Goal: Use online tool/utility: Utilize a website feature to perform a specific function

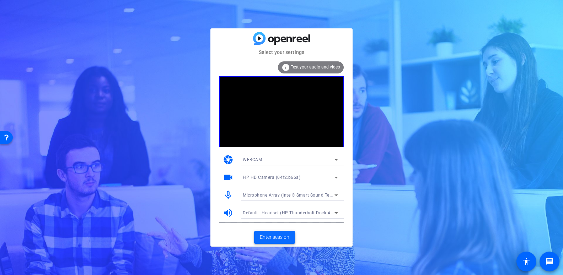
click at [265, 238] on span "Enter session" at bounding box center [274, 237] width 29 height 7
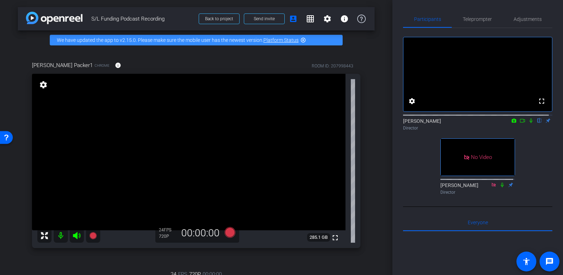
click at [528, 123] on icon at bounding box center [531, 120] width 6 height 5
click at [529, 123] on icon at bounding box center [531, 120] width 6 height 5
click at [519, 123] on icon at bounding box center [522, 120] width 6 height 5
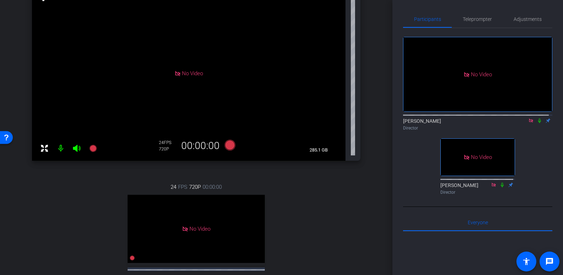
scroll to position [107, 0]
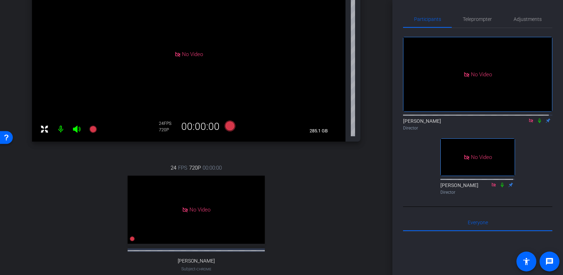
click at [538, 123] on icon at bounding box center [539, 120] width 6 height 5
click at [536, 123] on icon at bounding box center [539, 120] width 6 height 5
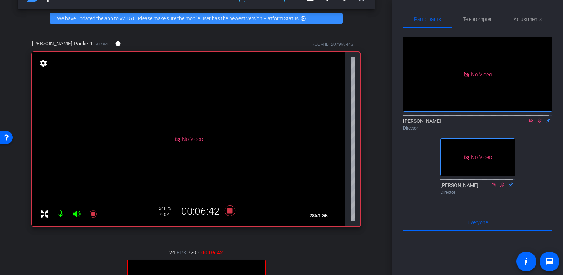
scroll to position [0, 0]
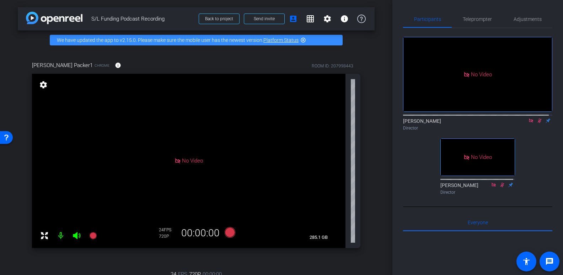
click at [537, 123] on icon at bounding box center [539, 121] width 4 height 5
click at [529, 123] on icon at bounding box center [531, 121] width 4 height 4
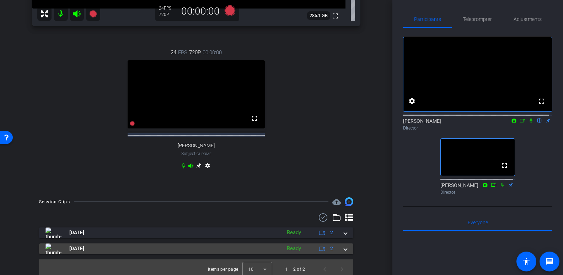
scroll to position [232, 0]
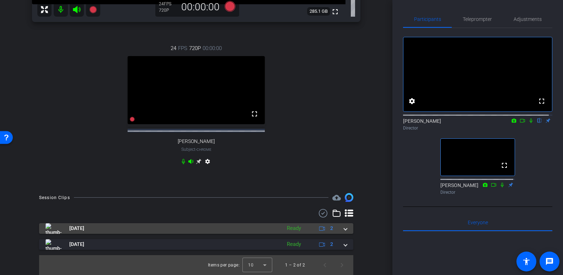
click at [344, 230] on span at bounding box center [345, 228] width 3 height 7
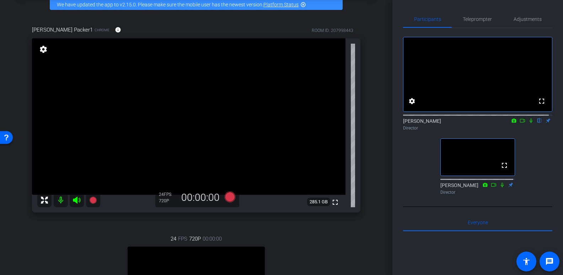
scroll to position [71, 0]
